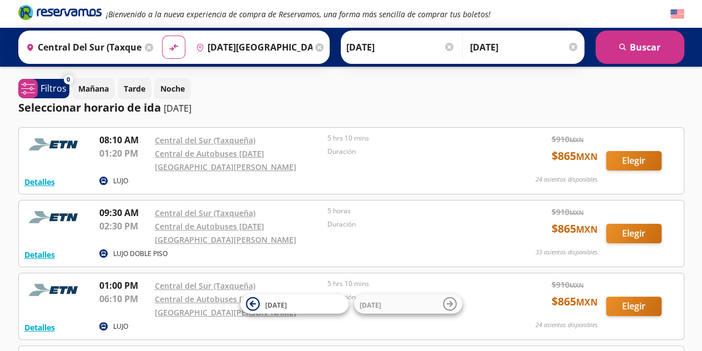
click at [277, 59] on input "[DATE][GEOGRAPHIC_DATA][PERSON_NAME], [GEOGRAPHIC_DATA]" at bounding box center [252, 47] width 121 height 28
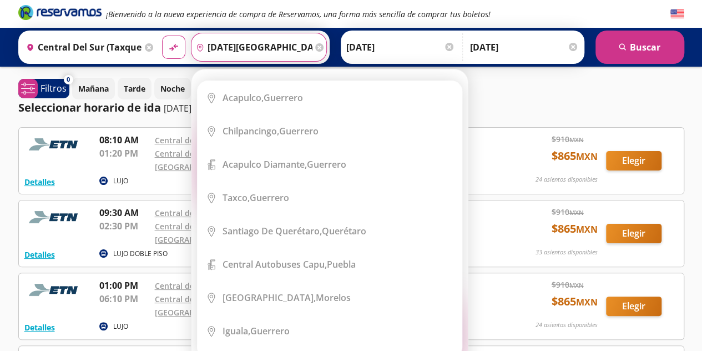
click at [315, 44] on icon at bounding box center [319, 47] width 8 height 8
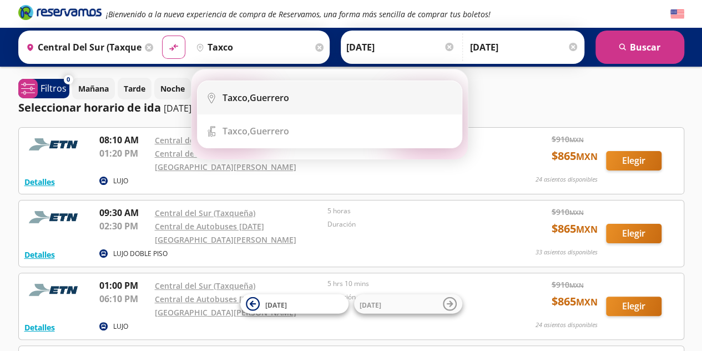
click at [254, 99] on div "Taxco, [GEOGRAPHIC_DATA]" at bounding box center [256, 98] width 67 height 12
type input "Taxco, [GEOGRAPHIC_DATA]"
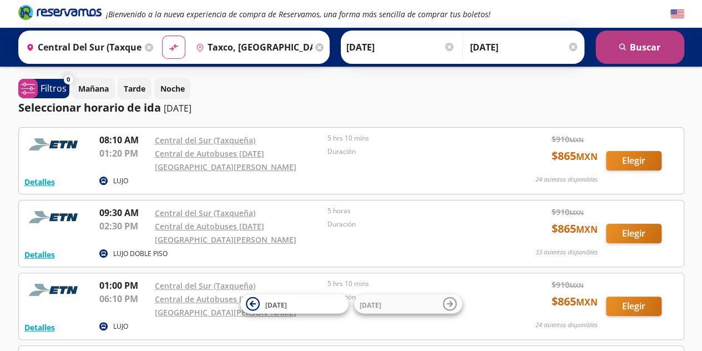
click at [606, 39] on button "search [GEOGRAPHIC_DATA]" at bounding box center [640, 47] width 89 height 33
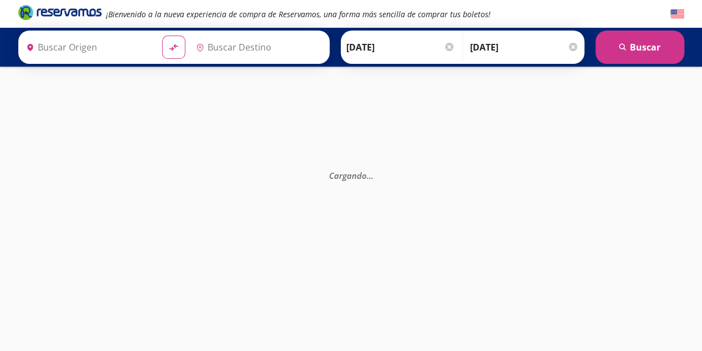
type input "Central del Sur (taxqueña), [GEOGRAPHIC_DATA]"
type input "Taxco, [GEOGRAPHIC_DATA]"
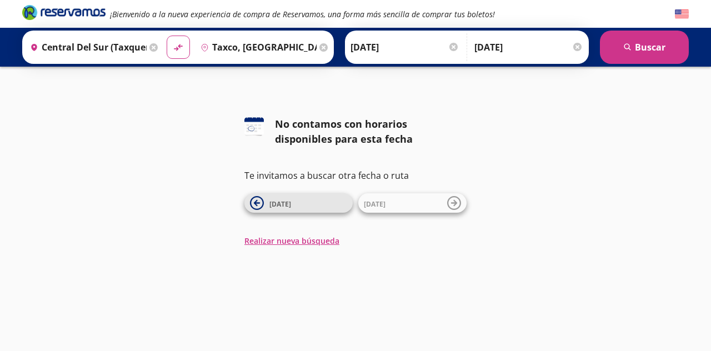
click at [262, 199] on icon at bounding box center [257, 203] width 14 height 14
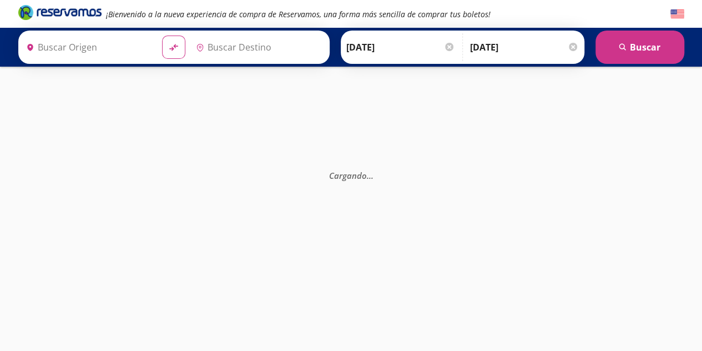
type input "Central del Sur (taxqueña), [GEOGRAPHIC_DATA]"
type input "Taxco, [GEOGRAPHIC_DATA]"
click at [315, 43] on icon at bounding box center [319, 47] width 8 height 8
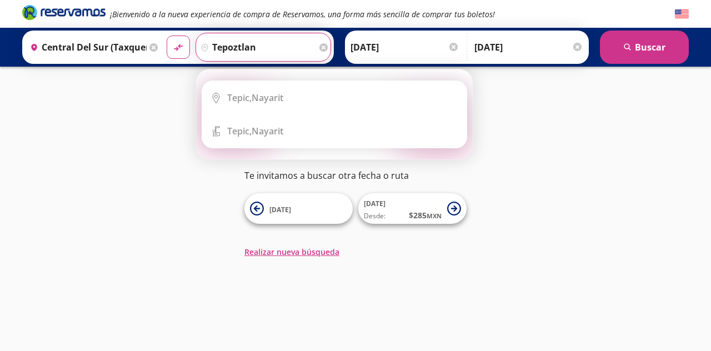
click at [167, 36] on button "material-symbols:compare-arrows-rounded" at bounding box center [178, 47] width 23 height 23
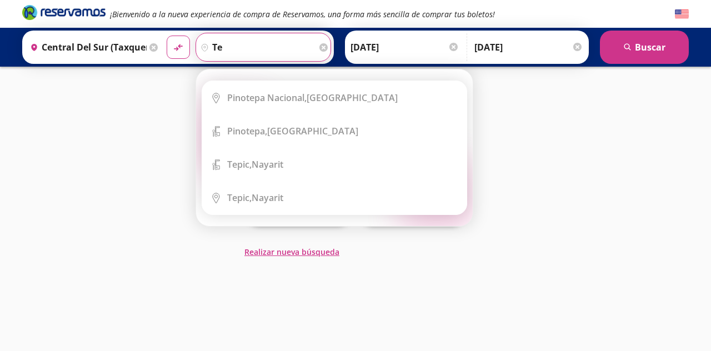
type input "t"
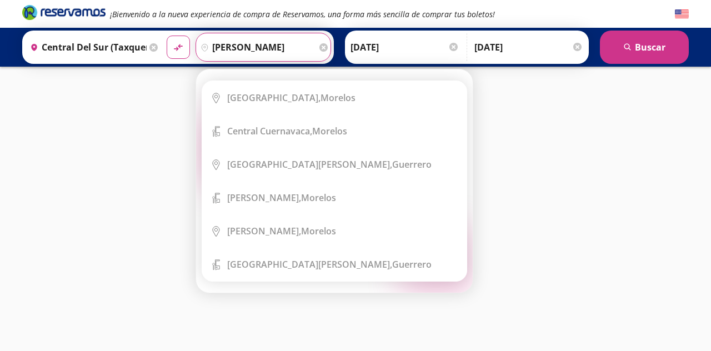
type input "[PERSON_NAME]"
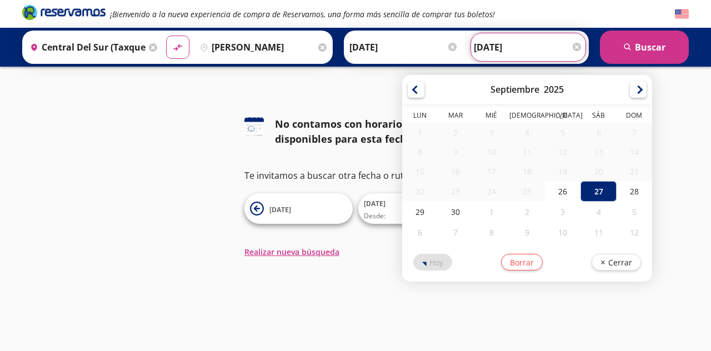
click at [581, 45] on div "Regreso [DATE] Elige tu fecha de regreso [DATE] Lun Mar Mié Jue Vie Sáb Dom 1 2…" at bounding box center [527, 47] width 115 height 29
click at [449, 47] on div at bounding box center [452, 47] width 8 height 8
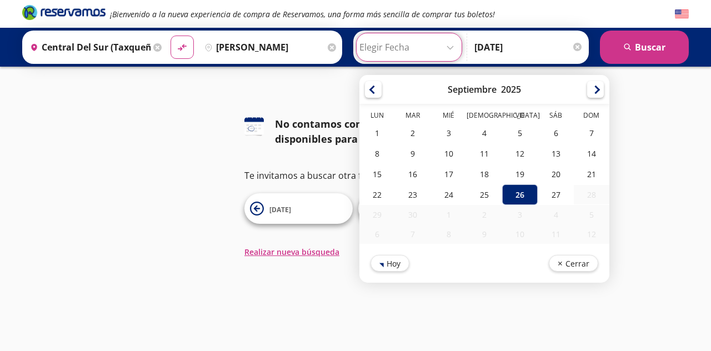
click at [576, 46] on div at bounding box center [577, 47] width 8 height 8
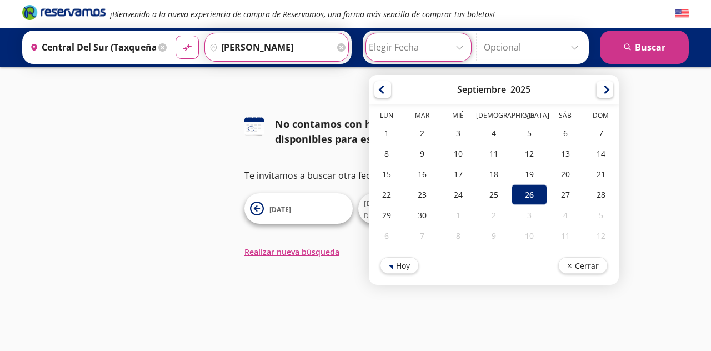
click at [243, 52] on input "[PERSON_NAME]" at bounding box center [270, 47] width 130 height 28
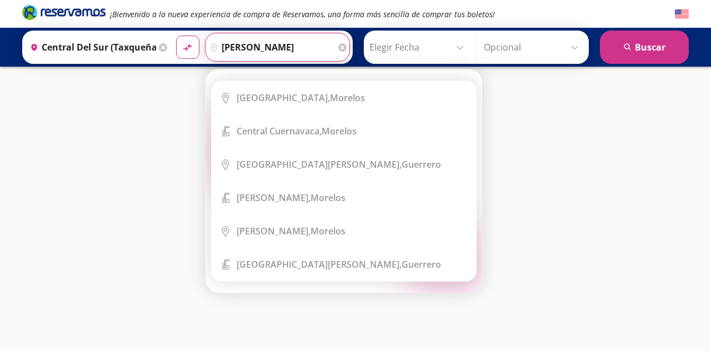
drag, startPoint x: 263, startPoint y: 47, endPoint x: 190, endPoint y: 66, distance: 75.6
click at [190, 66] on div "Origen heroicons:map-pin-20-solid [GEOGRAPHIC_DATA] ([GEOGRAPHIC_DATA]), [GEOGR…" at bounding box center [355, 47] width 711 height 39
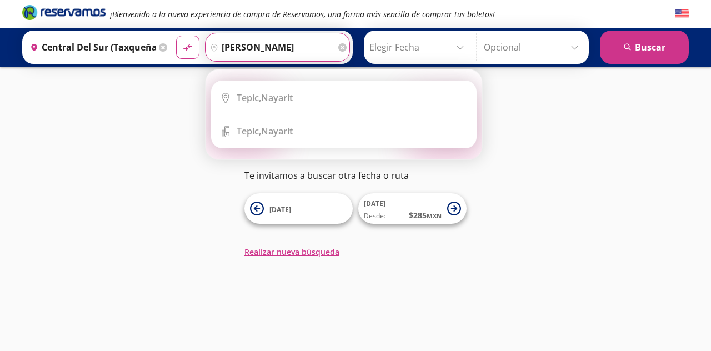
type input "[PERSON_NAME]"
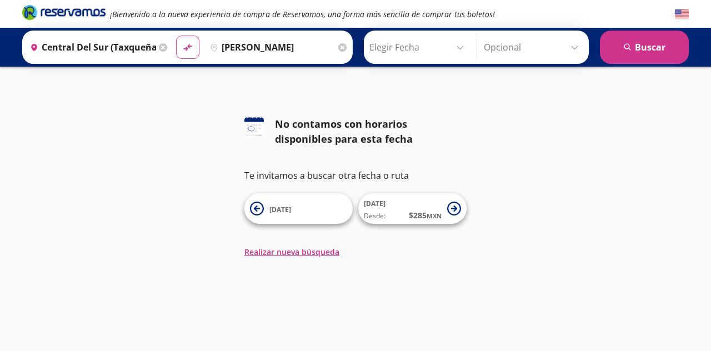
click at [144, 138] on div "126 No contamos con horarios disponibles para esta fecha Te invitamos a buscar …" at bounding box center [355, 187] width 711 height 141
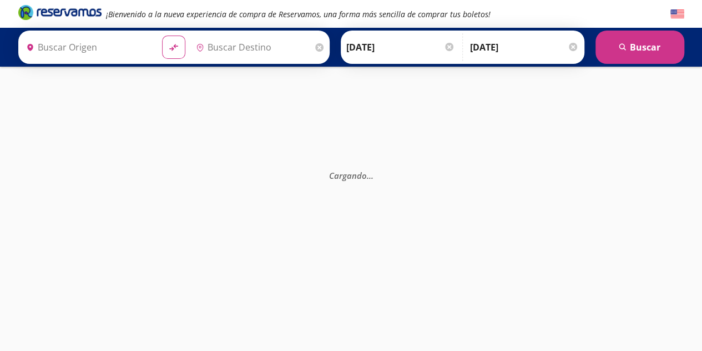
type input "Taxco, [GEOGRAPHIC_DATA]"
type input "Central del Sur (taxqueña), [GEOGRAPHIC_DATA]"
click at [315, 41] on div "Destino pin-outline Taxco, [GEOGRAPHIC_DATA]" at bounding box center [259, 47] width 136 height 29
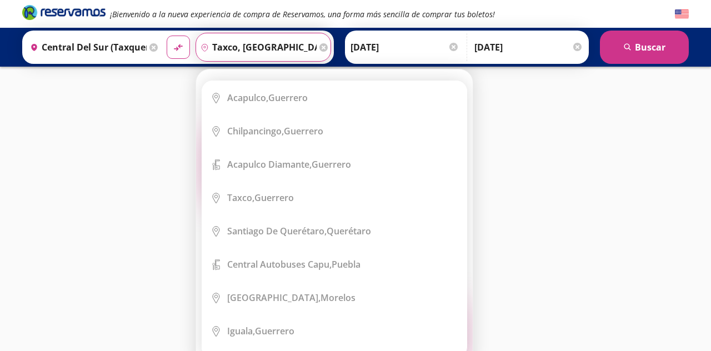
drag, startPoint x: 280, startPoint y: 46, endPoint x: 201, endPoint y: 55, distance: 79.9
click at [201, 55] on input "Taxco, [GEOGRAPHIC_DATA]" at bounding box center [256, 47] width 121 height 28
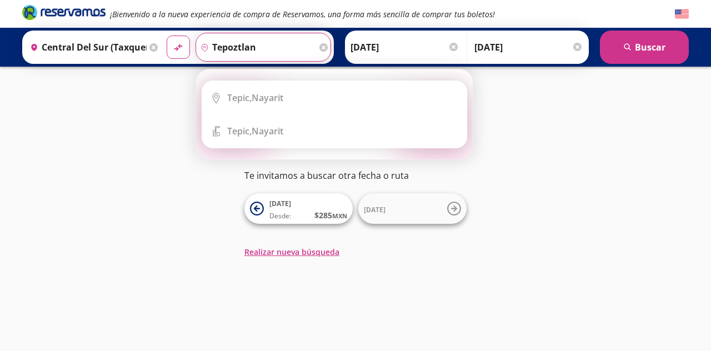
type input "tepoztlan"
click at [167, 36] on button "material-symbols:compare-arrows-rounded" at bounding box center [178, 47] width 23 height 23
type input "Taxco, [GEOGRAPHIC_DATA]"
type input "Central del Sur (taxqueña), [GEOGRAPHIC_DATA]"
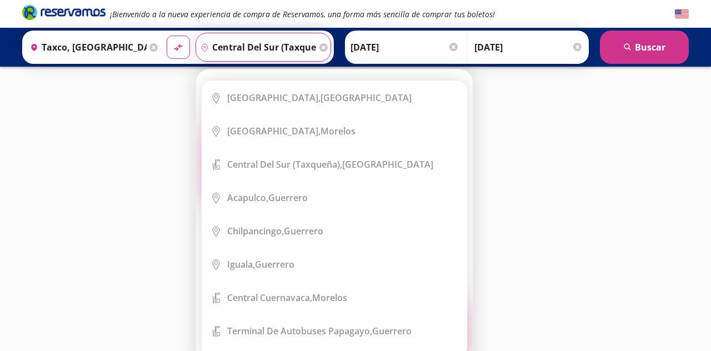
click at [152, 48] on icon at bounding box center [153, 47] width 8 height 8
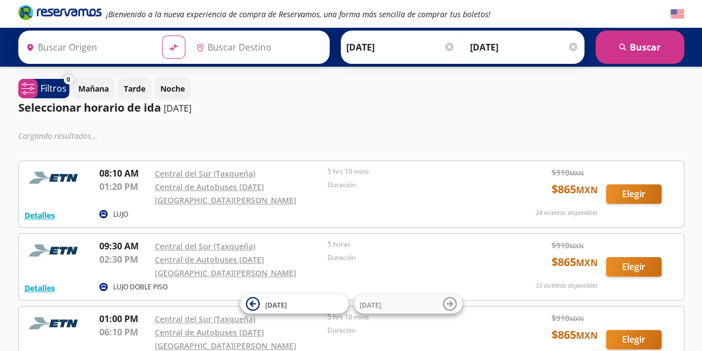
type input "Central del Sur (taxqueña), [GEOGRAPHIC_DATA]"
type input "[DATE][GEOGRAPHIC_DATA][PERSON_NAME], [GEOGRAPHIC_DATA]"
